Goal: Check status: Check status

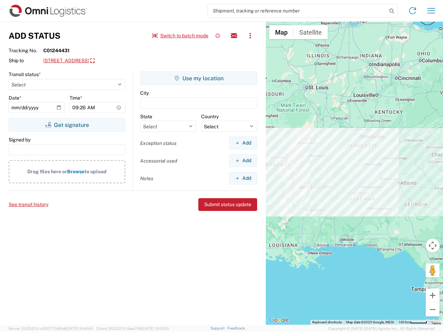
click at [297, 11] on input "search" at bounding box center [296, 10] width 179 height 13
click at [391, 11] on icon at bounding box center [392, 11] width 10 height 10
click at [412, 11] on icon at bounding box center [412, 10] width 11 height 11
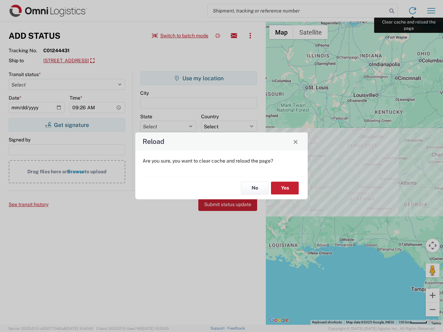
click at [431, 11] on div "Reload Are you sure, you want to clear cache and reload the page? No Yes" at bounding box center [221, 166] width 443 height 332
click at [180, 36] on div "Reload Are you sure, you want to clear cache and reload the page? No Yes" at bounding box center [221, 166] width 443 height 332
click at [218, 36] on div "Reload Are you sure, you want to clear cache and reload the page? No Yes" at bounding box center [221, 166] width 443 height 332
click at [234, 36] on div "Reload Are you sure, you want to clear cache and reload the page? No Yes" at bounding box center [221, 166] width 443 height 332
click at [250, 36] on div "Reload Are you sure, you want to clear cache and reload the page? No Yes" at bounding box center [221, 166] width 443 height 332
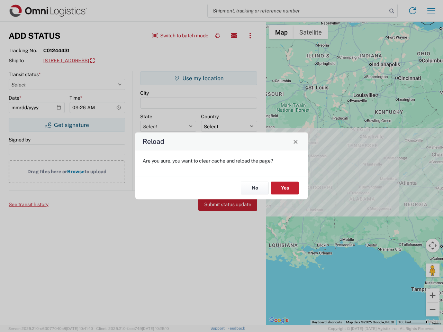
click at [104, 61] on div "Reload Are you sure, you want to clear cache and reload the page? No Yes" at bounding box center [221, 166] width 443 height 332
click at [67, 125] on div "Reload Are you sure, you want to clear cache and reload the page? No Yes" at bounding box center [221, 166] width 443 height 332
